Goal: Task Accomplishment & Management: Manage account settings

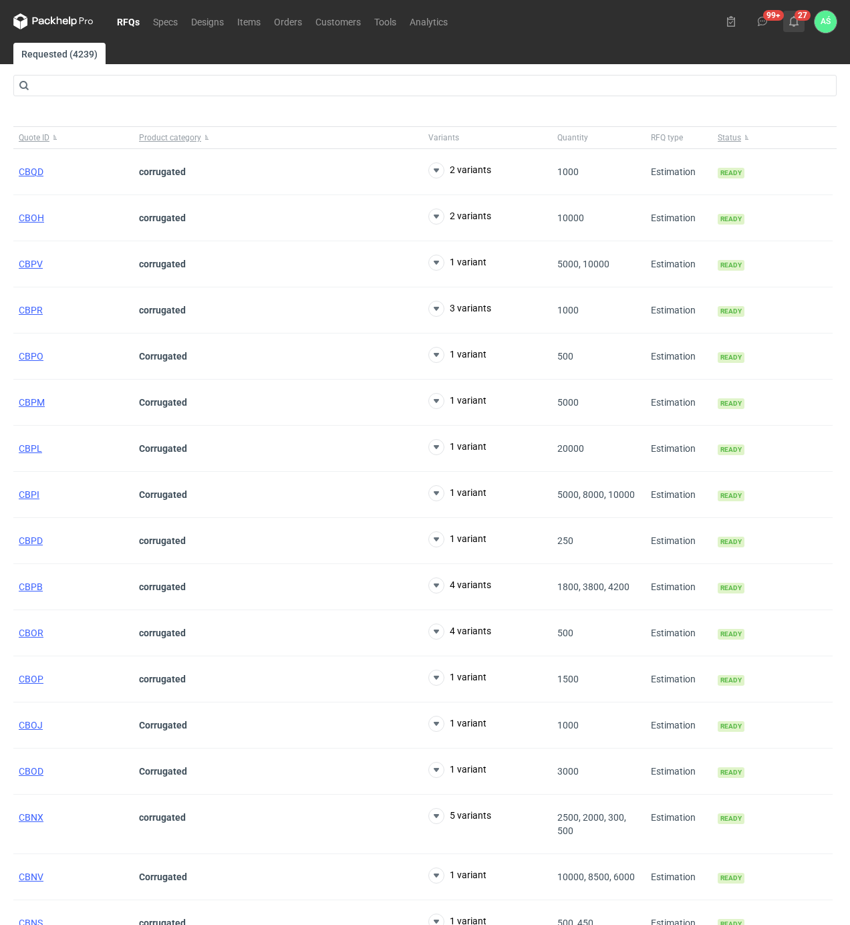
click at [794, 20] on icon at bounding box center [793, 21] width 11 height 11
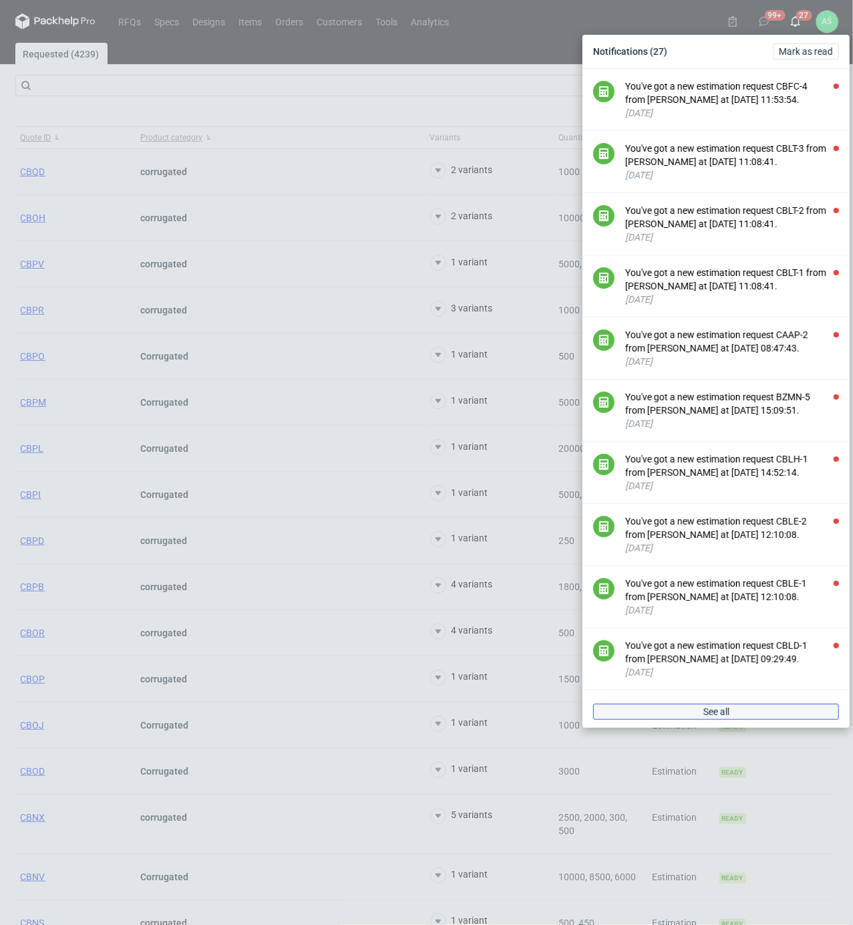
click at [698, 720] on link "See all" at bounding box center [716, 712] width 246 height 16
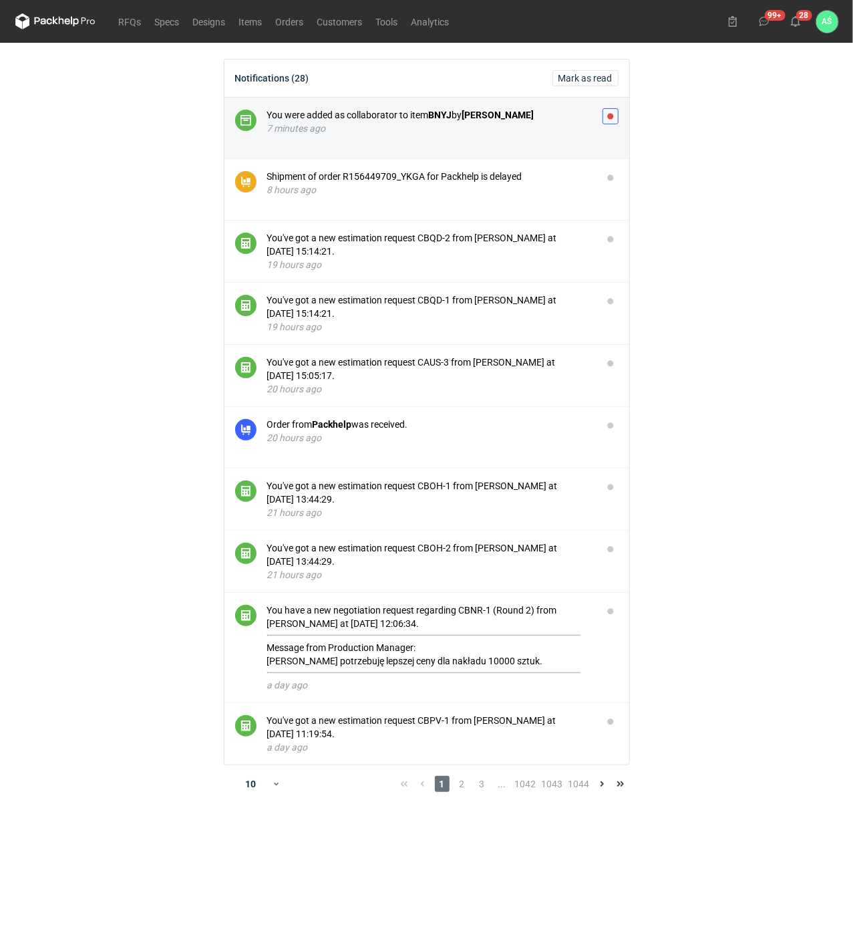
click at [609, 118] on button "button" at bounding box center [611, 116] width 16 height 16
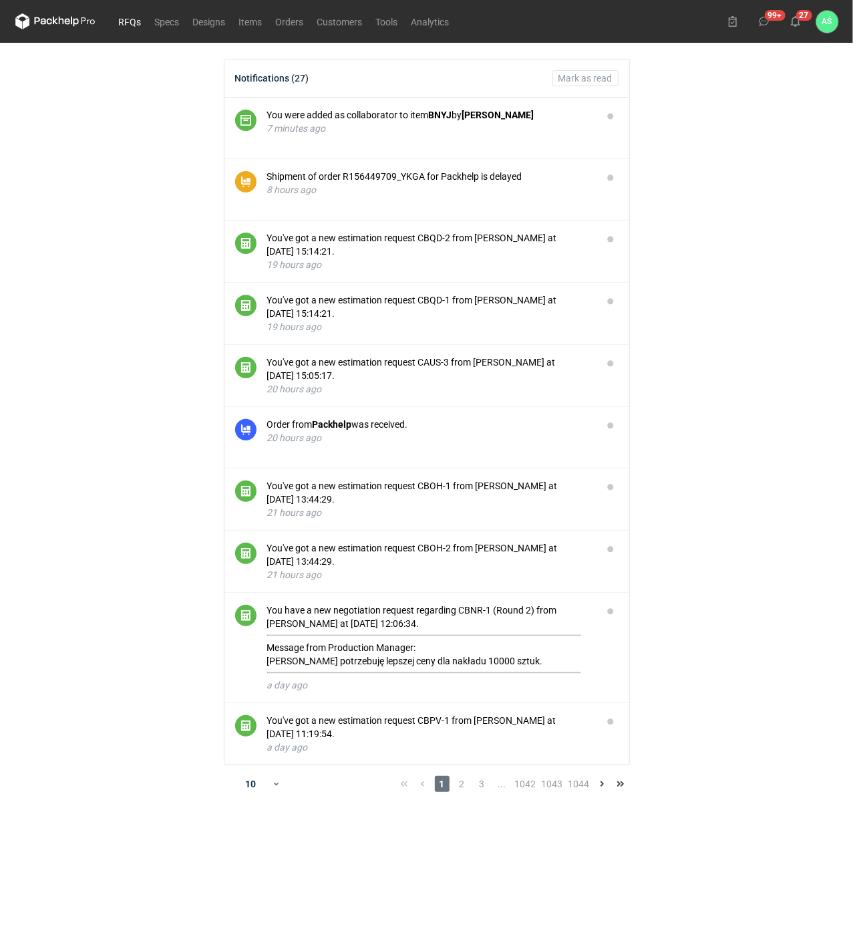
click at [131, 20] on link "RFQs" at bounding box center [130, 21] width 36 height 16
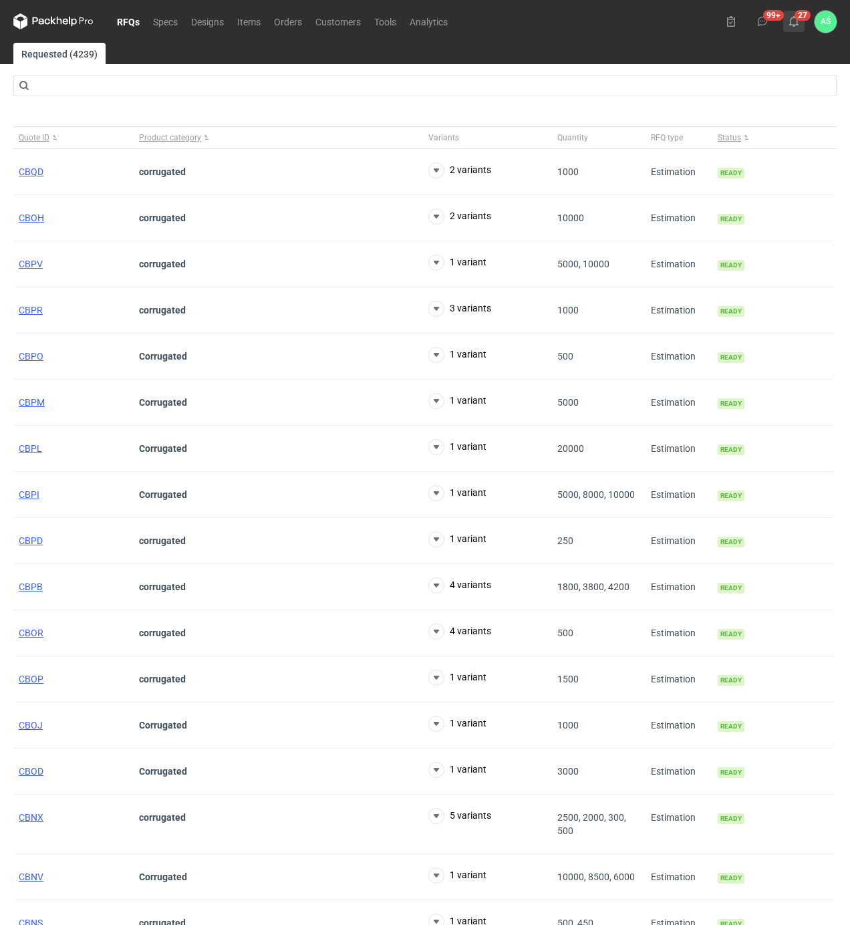
click at [795, 21] on icon at bounding box center [793, 21] width 11 height 11
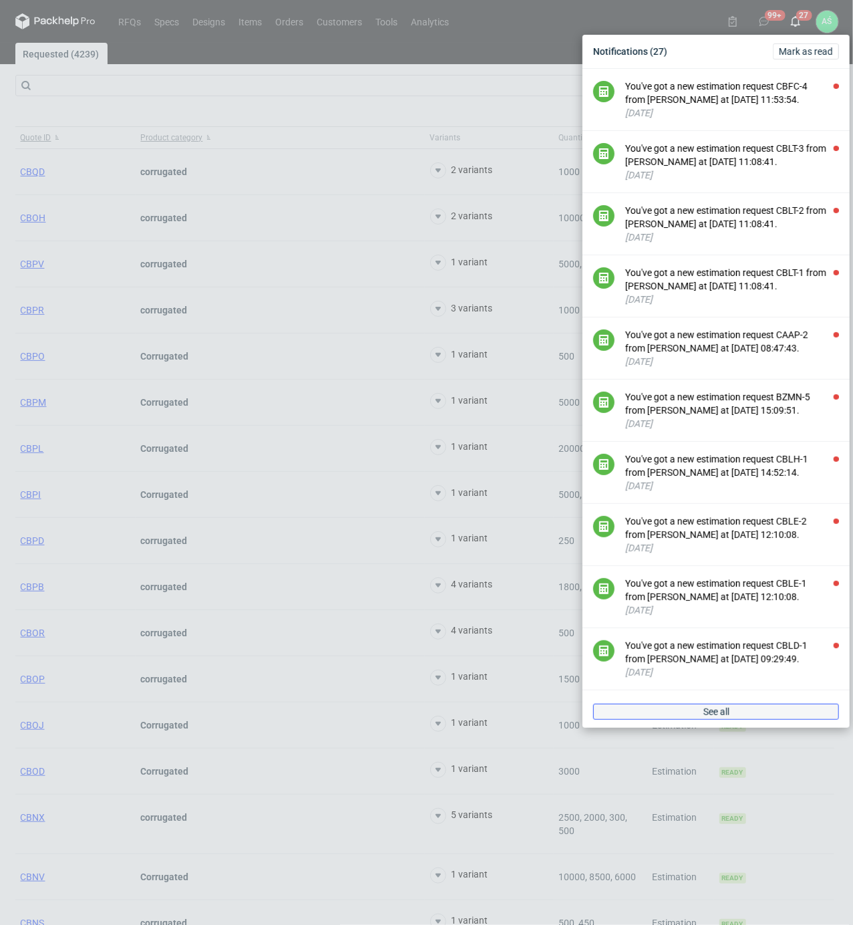
click at [716, 716] on span "See all" at bounding box center [717, 711] width 26 height 9
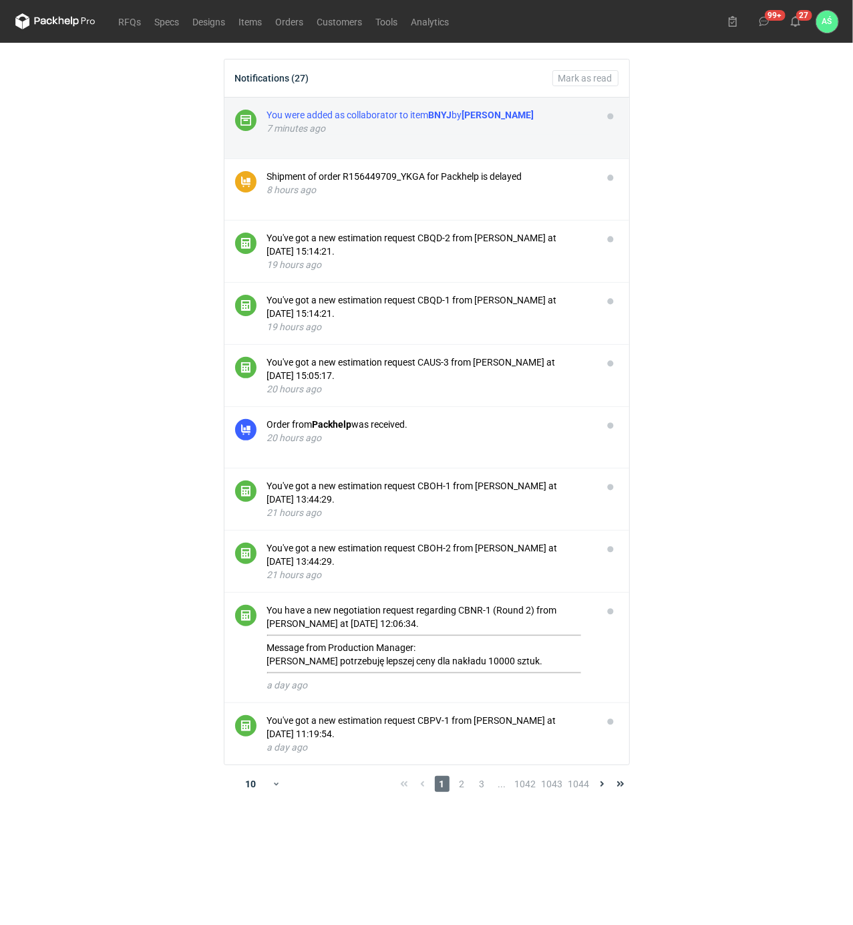
click at [390, 116] on div "You were added as collaborator to item BNYJ by [PERSON_NAME]" at bounding box center [429, 114] width 325 height 13
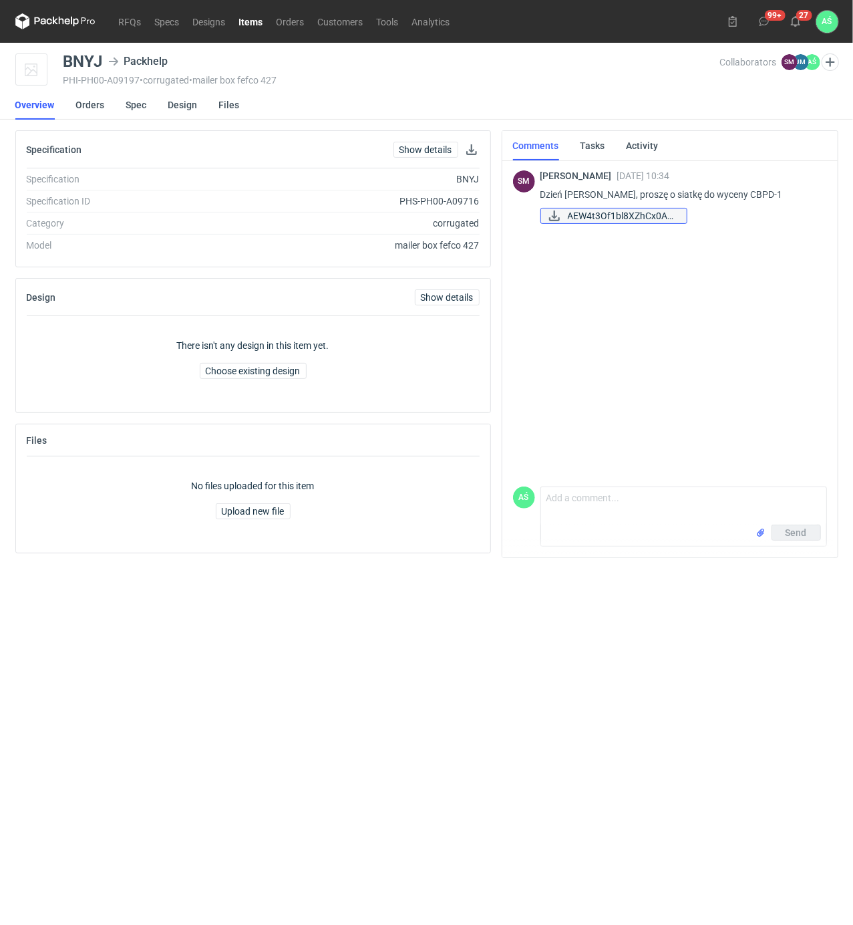
click at [599, 214] on span "AEW4t3Of1bl8XZhCx0A6..." at bounding box center [622, 215] width 108 height 15
click at [134, 105] on link "Spec" at bounding box center [136, 104] width 21 height 29
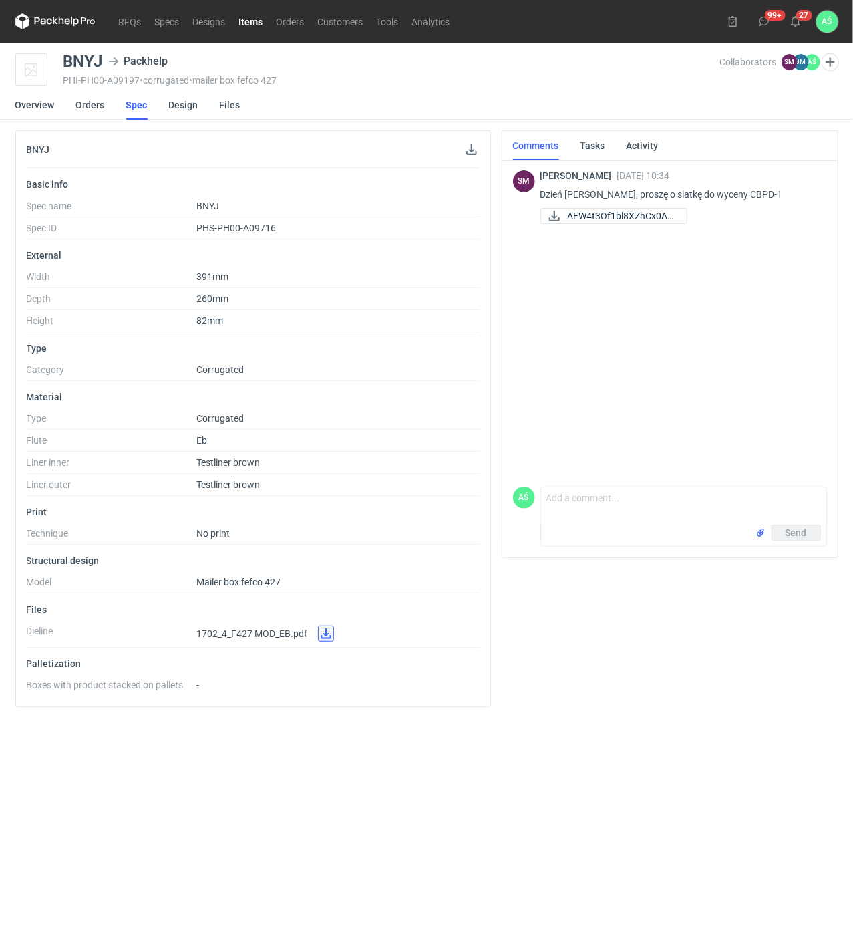
click at [323, 636] on link at bounding box center [326, 633] width 16 height 16
click at [647, 327] on div "[PERSON_NAME] [DATE] 10:34 Dzień [PERSON_NAME], proszę o siatkę do wyceny CBPD-…" at bounding box center [670, 319] width 314 height 323
click at [132, 19] on link "RFQs" at bounding box center [130, 21] width 36 height 16
